Goal: Navigation & Orientation: Find specific page/section

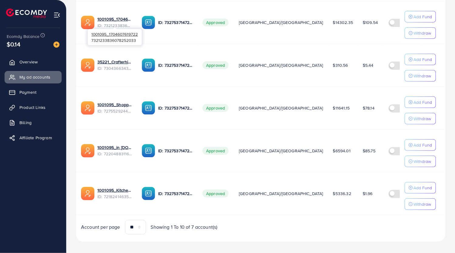
scroll to position [233, 0]
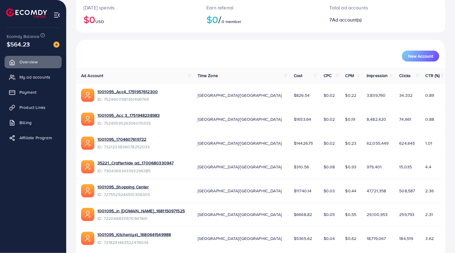
scroll to position [153, 0]
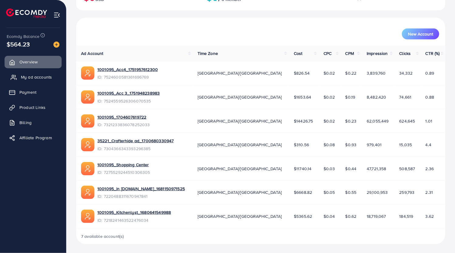
click at [18, 80] on link "My ad accounts" at bounding box center [33, 77] width 57 height 12
click at [29, 78] on span "My ad accounts" at bounding box center [36, 77] width 31 height 6
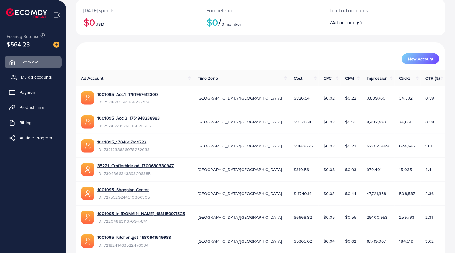
scroll to position [129, 0]
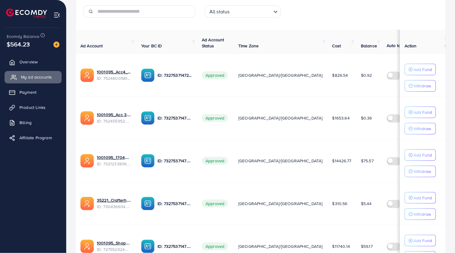
scroll to position [91, 0]
